Goal: Task Accomplishment & Management: Use online tool/utility

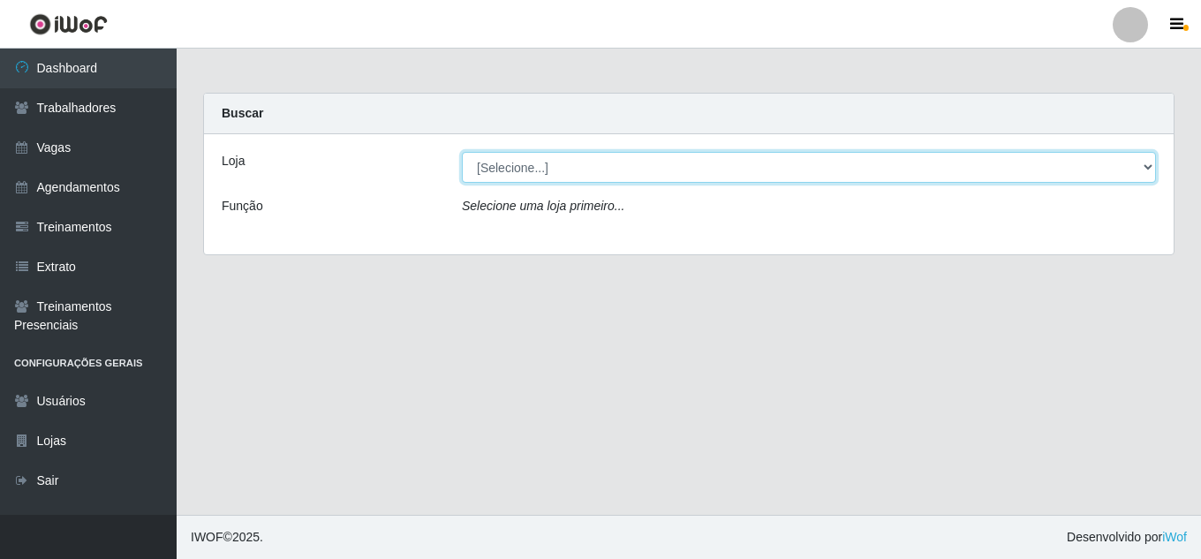
click at [614, 172] on select "[Selecione...] Jaguaribe Grill Restaurante" at bounding box center [809, 167] width 694 height 31
select select "311"
click at [462, 152] on select "[Selecione...] Jaguaribe Grill Restaurante" at bounding box center [809, 167] width 694 height 31
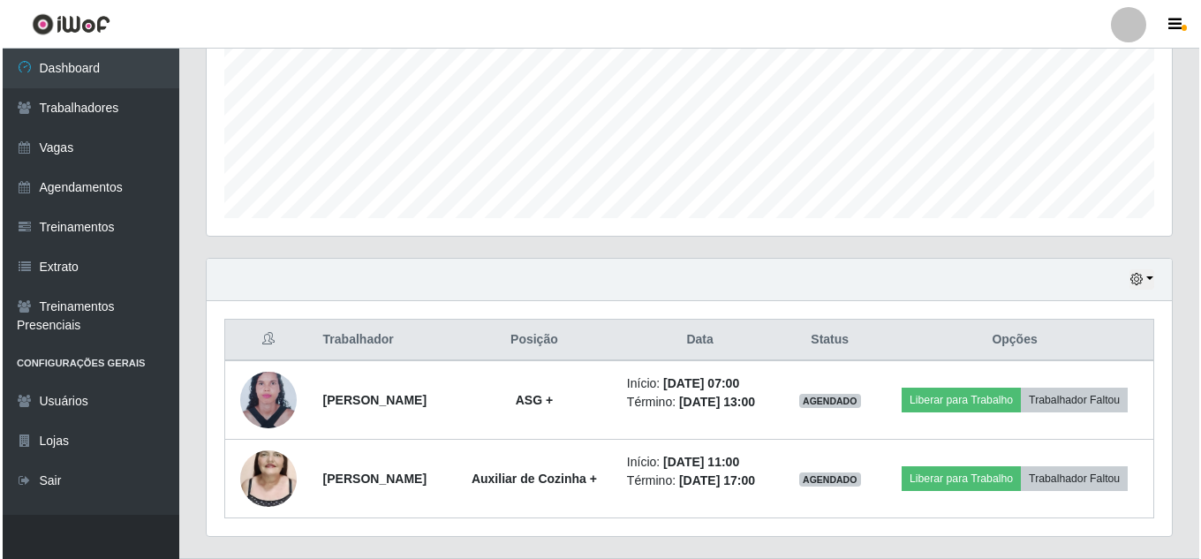
scroll to position [483, 0]
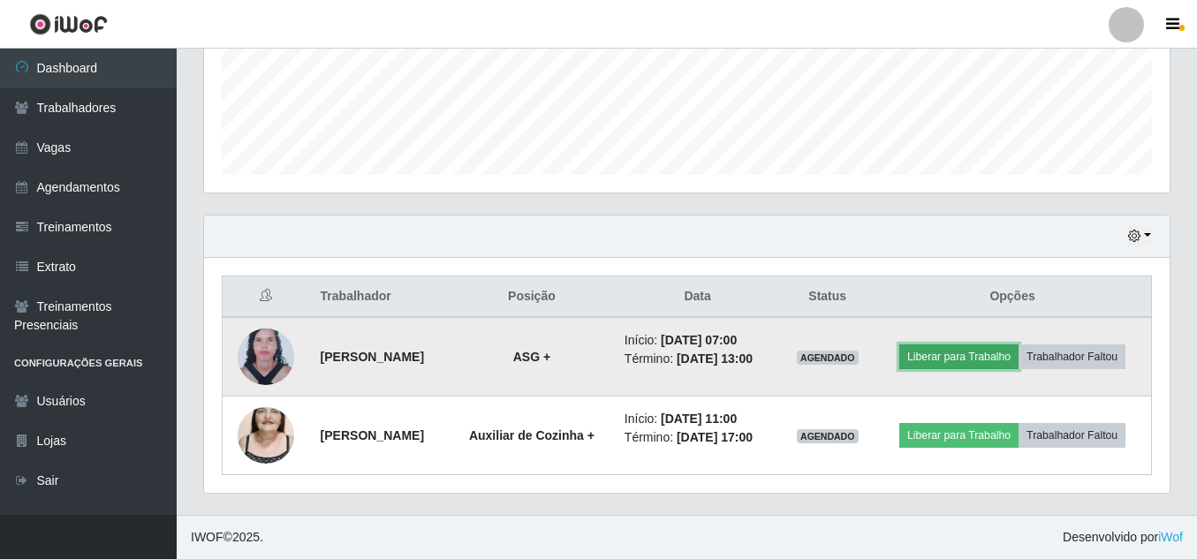
click at [1004, 345] on button "Liberar para Trabalho" at bounding box center [958, 357] width 119 height 25
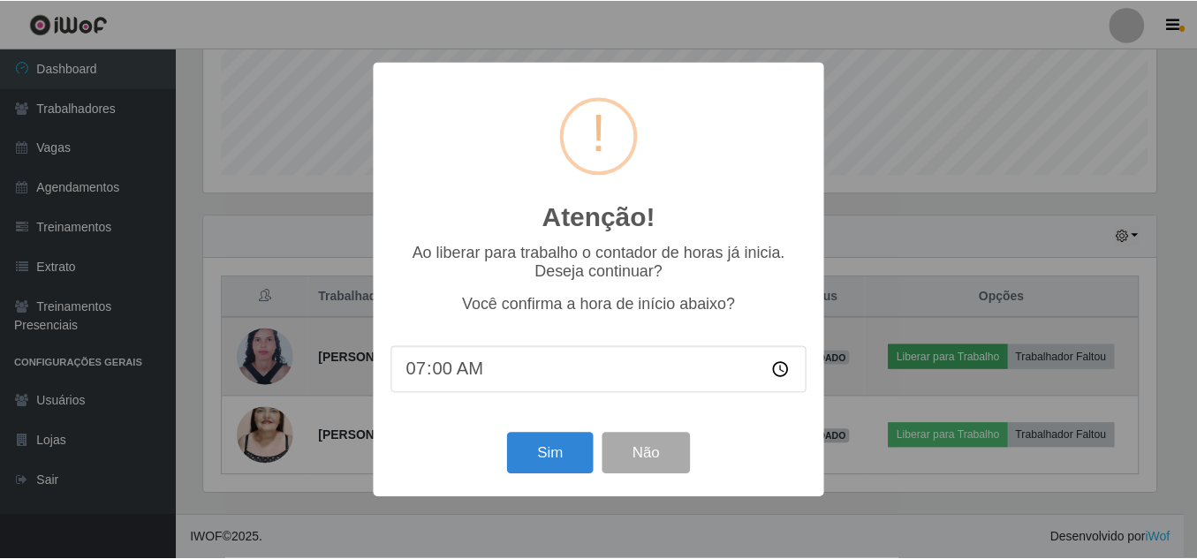
scroll to position [367, 957]
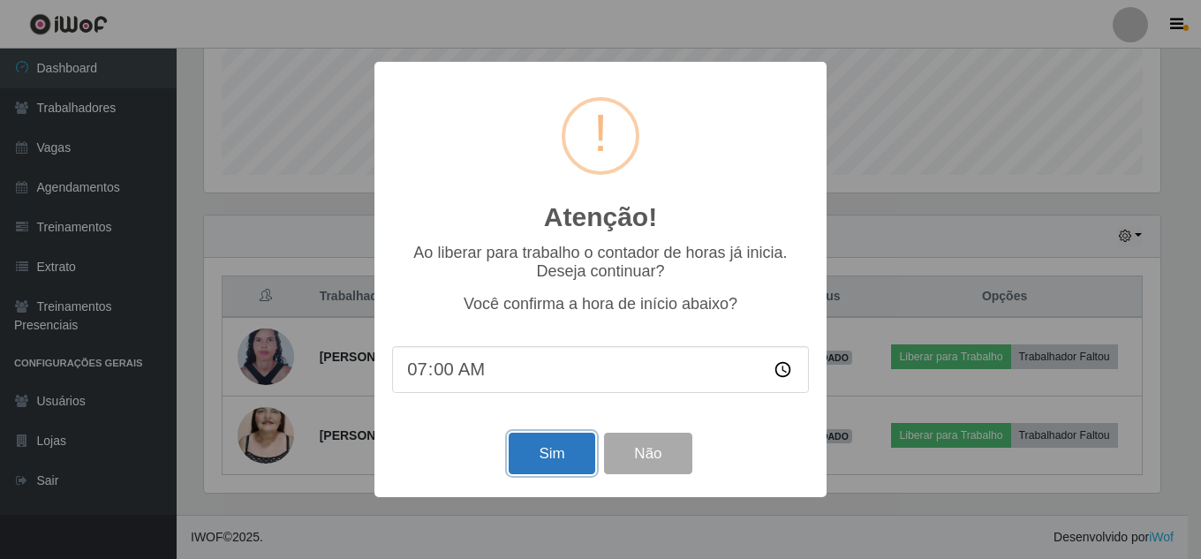
click at [564, 457] on button "Sim" at bounding box center [552, 454] width 86 height 42
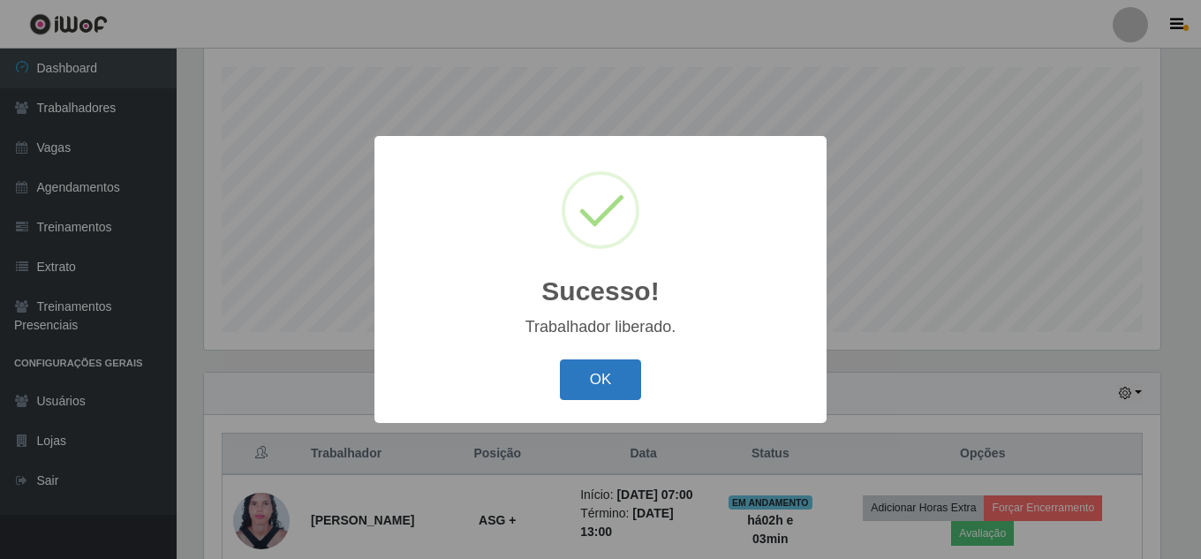
click at [628, 365] on button "OK" at bounding box center [601, 381] width 82 height 42
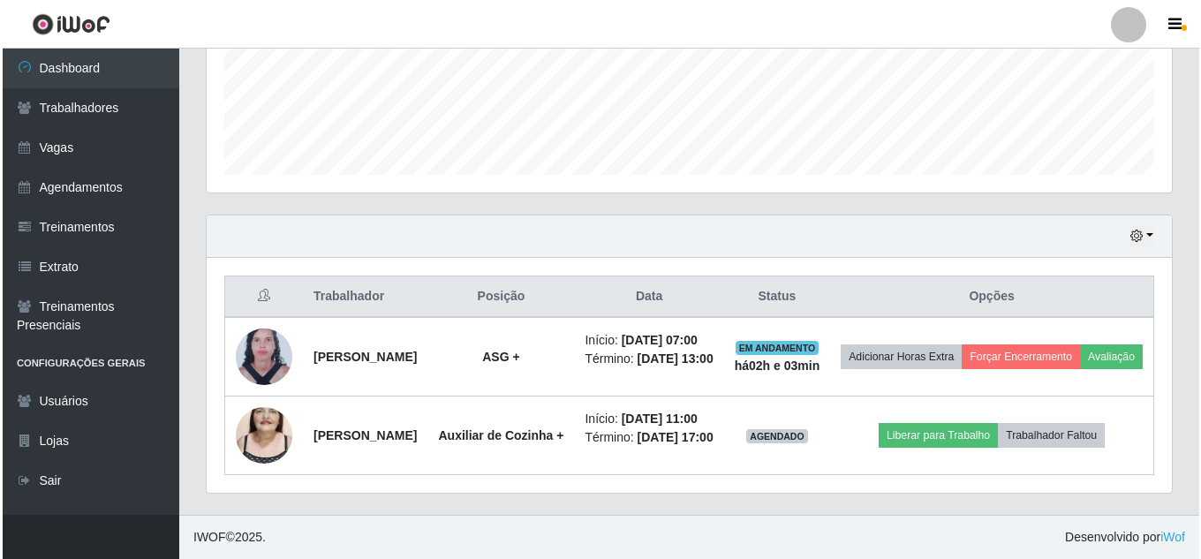
scroll to position [520, 0]
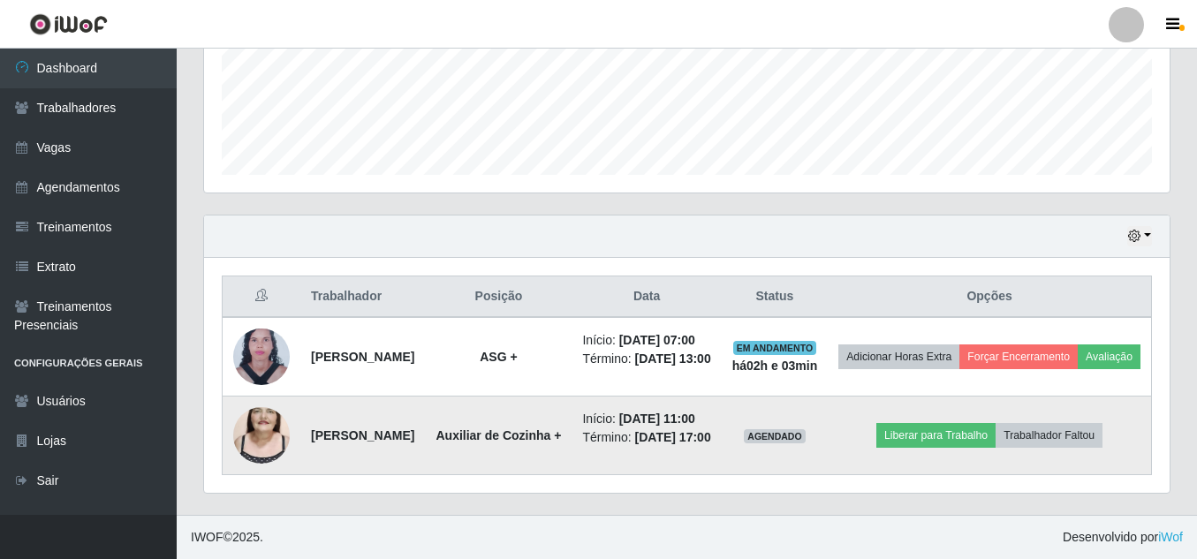
click at [254, 420] on img at bounding box center [261, 435] width 57 height 101
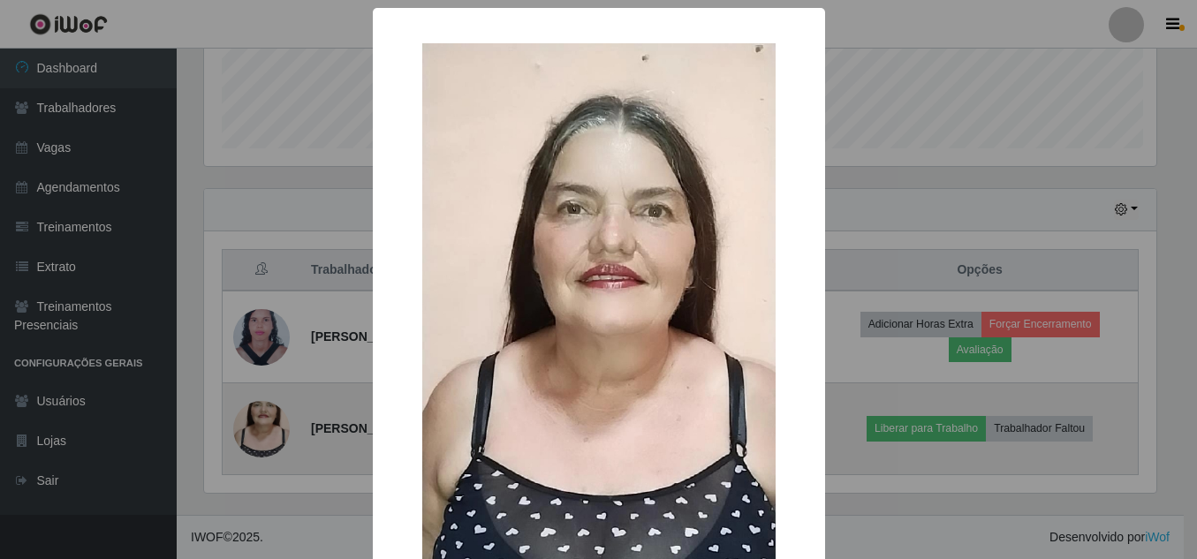
scroll to position [367, 957]
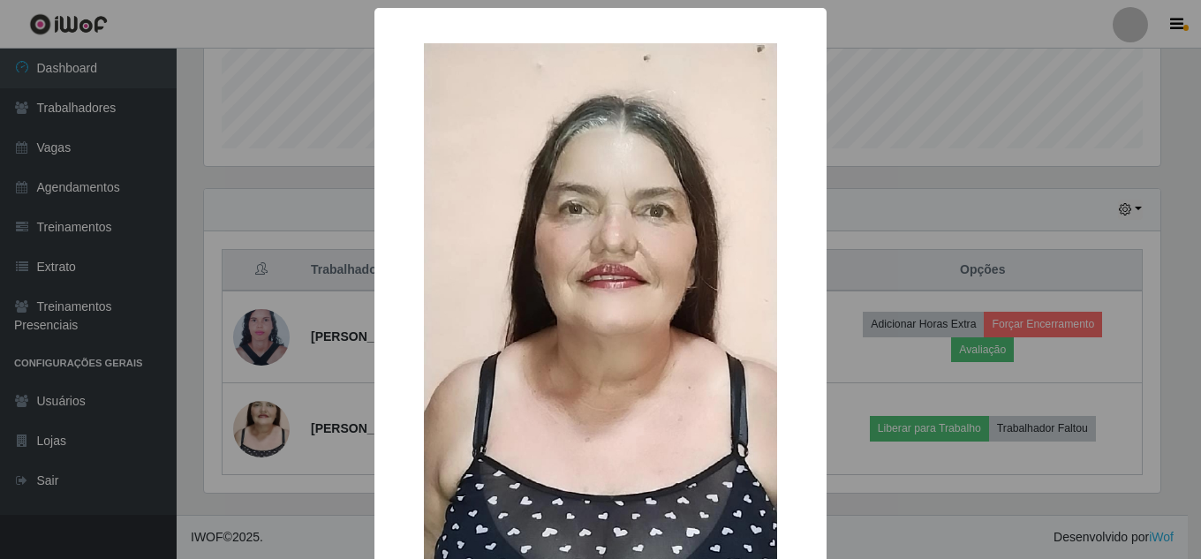
click at [954, 167] on div "× OK Cancel" at bounding box center [600, 279] width 1201 height 559
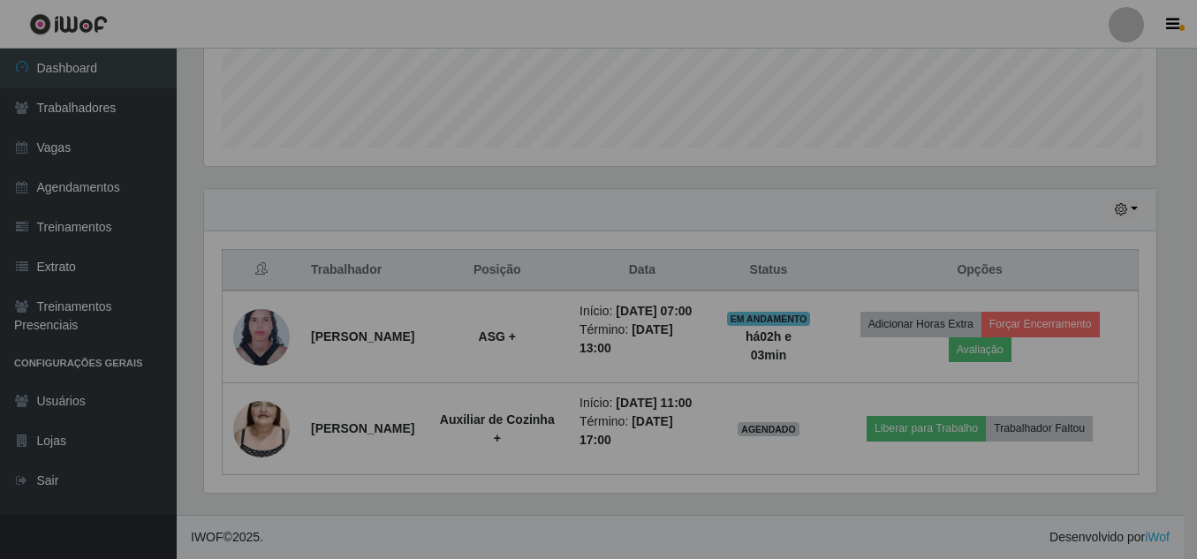
scroll to position [367, 965]
